Goal: Navigation & Orientation: Find specific page/section

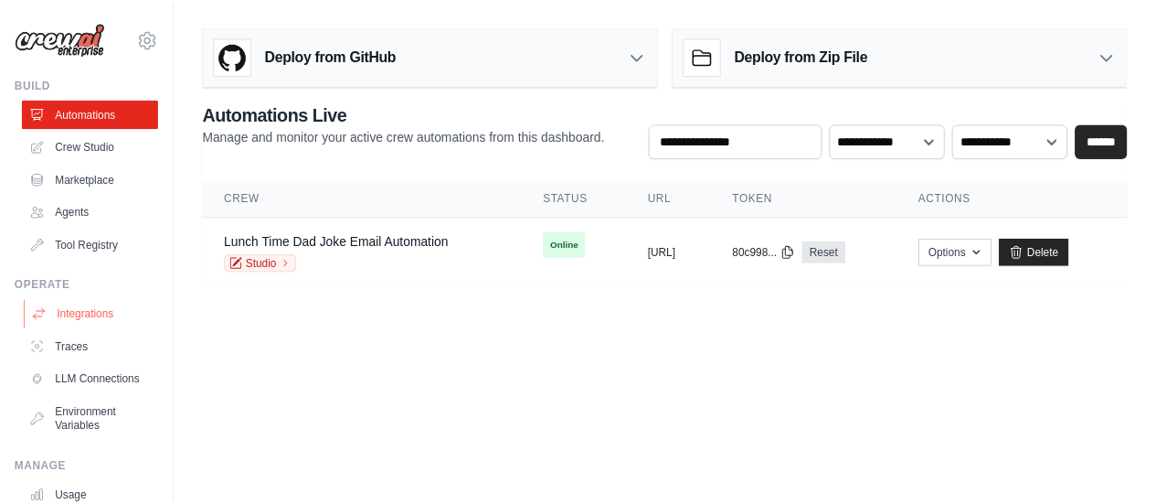
scroll to position [152, 0]
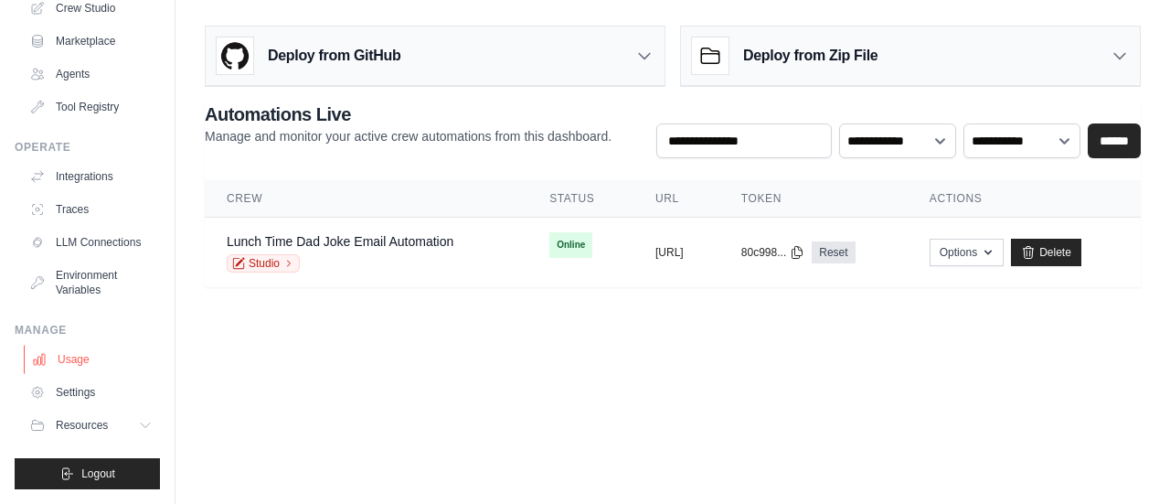
click at [75, 363] on link "Usage" at bounding box center [93, 359] width 138 height 29
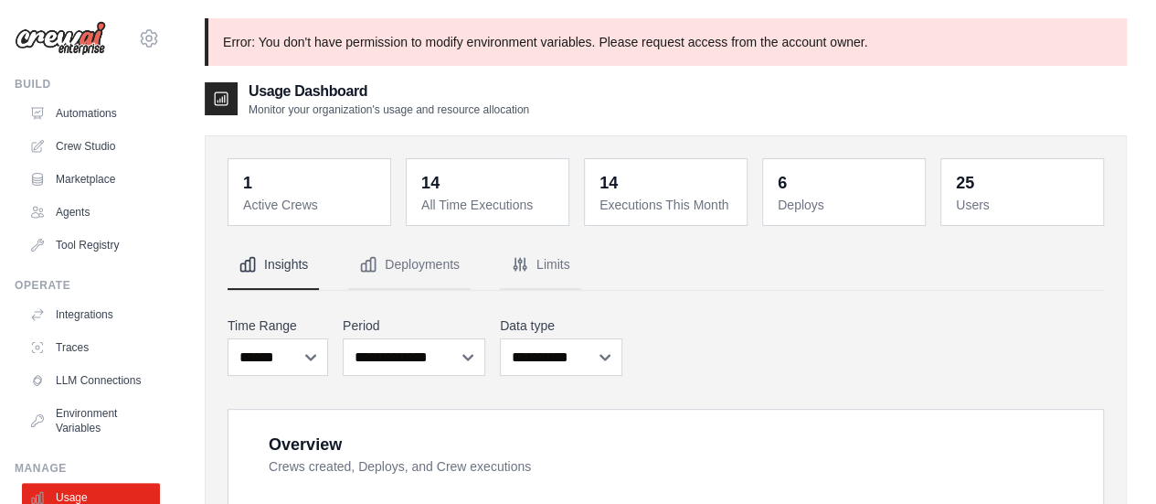
drag, startPoint x: 72, startPoint y: 45, endPoint x: 91, endPoint y: 45, distance: 19.2
click at [71, 45] on img at bounding box center [60, 38] width 91 height 35
click at [138, 39] on icon at bounding box center [149, 38] width 22 height 22
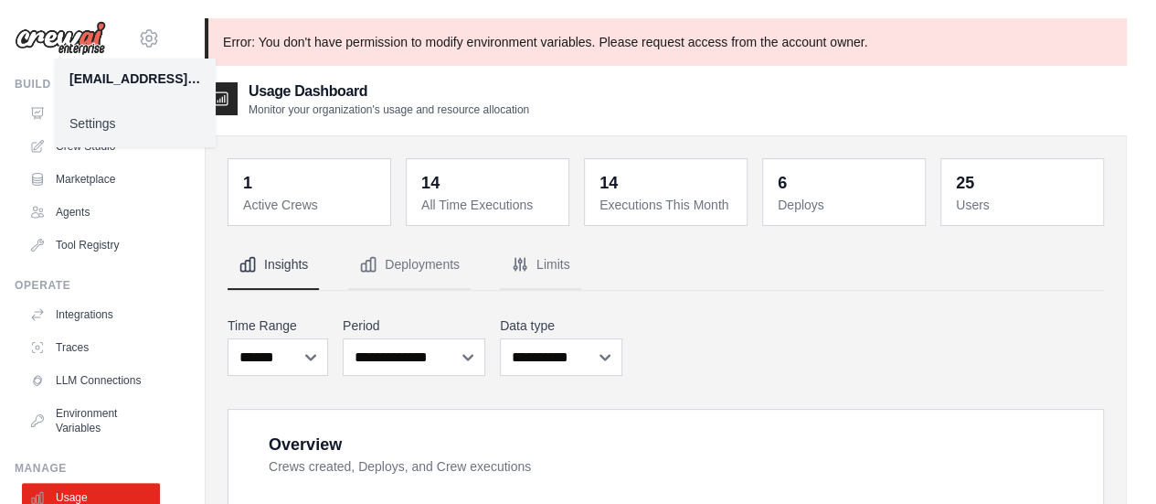
click at [72, 37] on img at bounding box center [60, 38] width 91 height 35
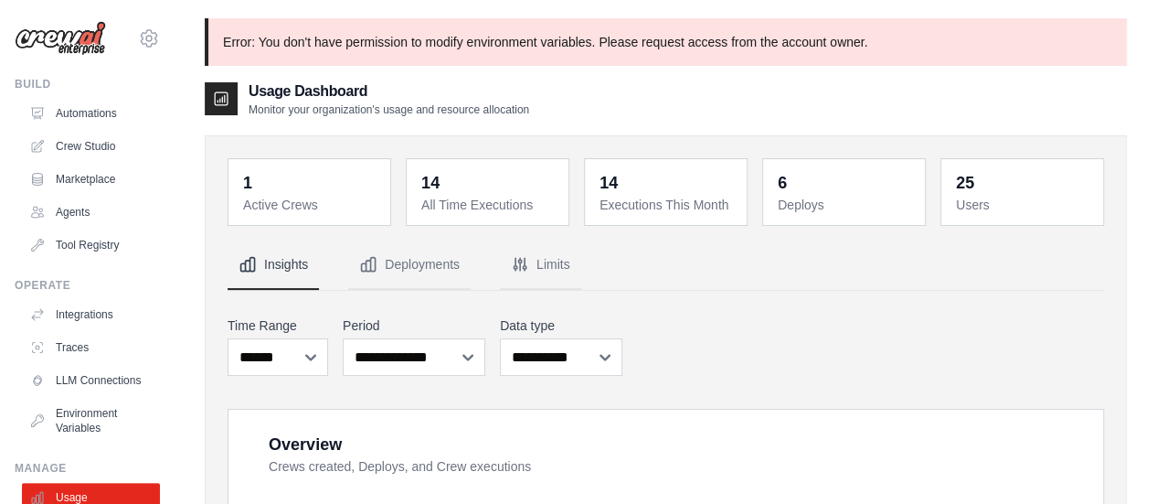
click at [48, 50] on img at bounding box center [60, 38] width 91 height 35
click at [72, 112] on link "Automations" at bounding box center [93, 113] width 138 height 29
